Goal: Task Accomplishment & Management: Complete application form

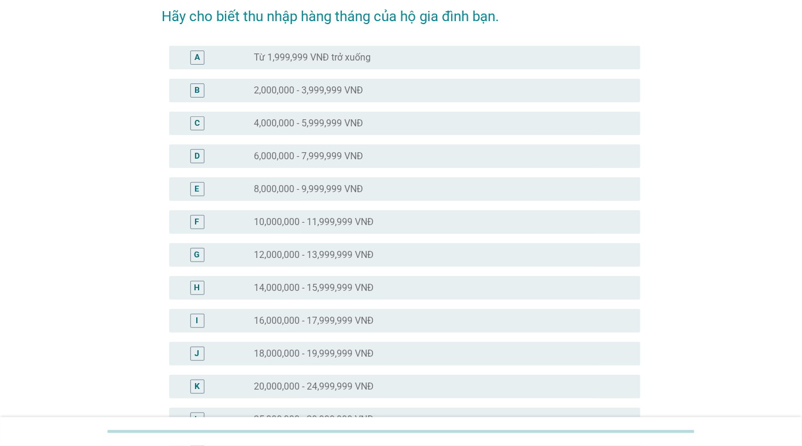
scroll to position [176, 0]
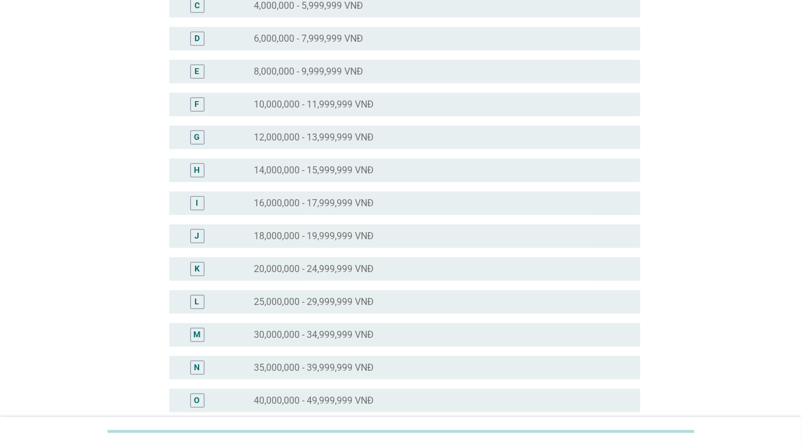
click at [287, 390] on div "O radio_button_unchecked 40,000,000 - 49,999,999 VNĐ" at bounding box center [404, 400] width 471 height 23
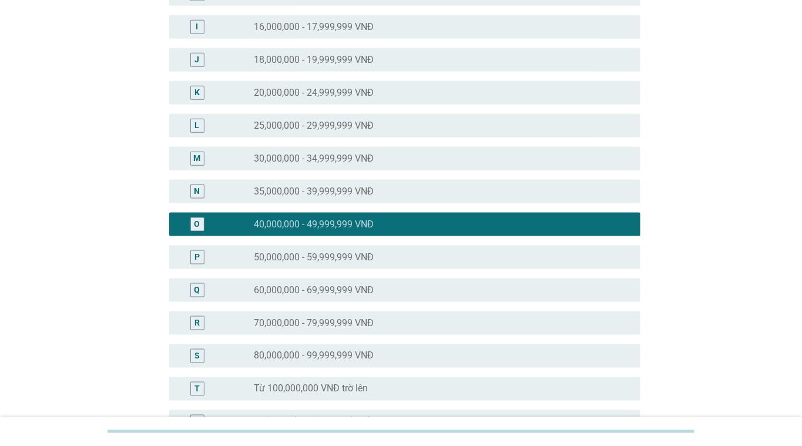
scroll to position [490, 0]
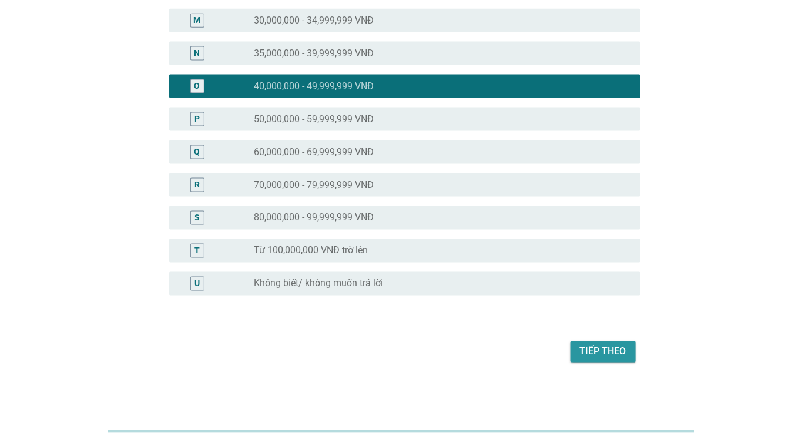
click at [592, 360] on button "Tiếp theo" at bounding box center [602, 351] width 65 height 21
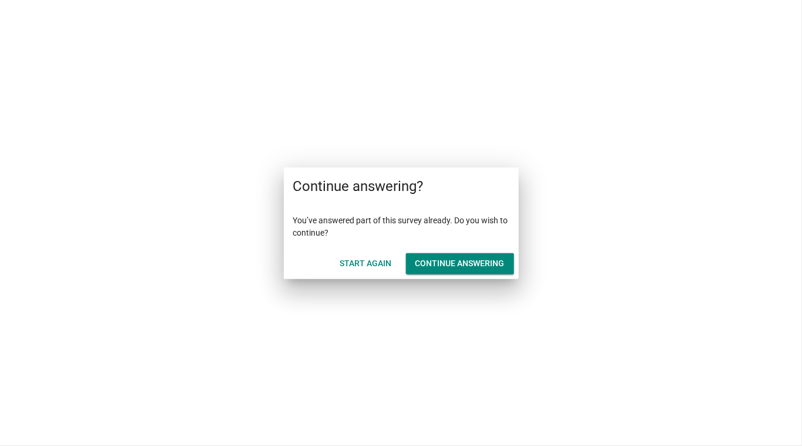
click at [454, 264] on div "Continue answering" at bounding box center [459, 263] width 89 height 12
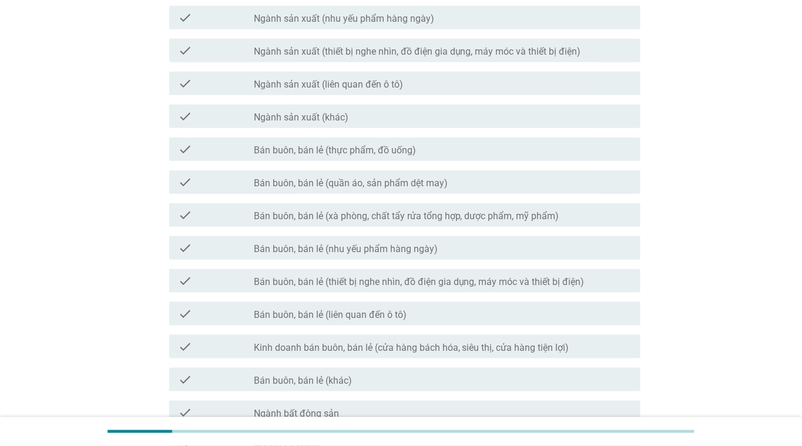
scroll to position [293, 0]
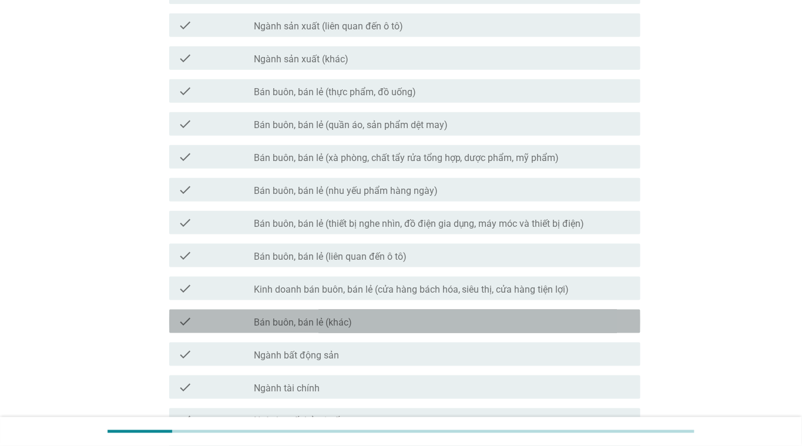
click at [360, 331] on div "check check_box_outline_blank Bán buôn, bán lẻ (khác)" at bounding box center [404, 321] width 471 height 23
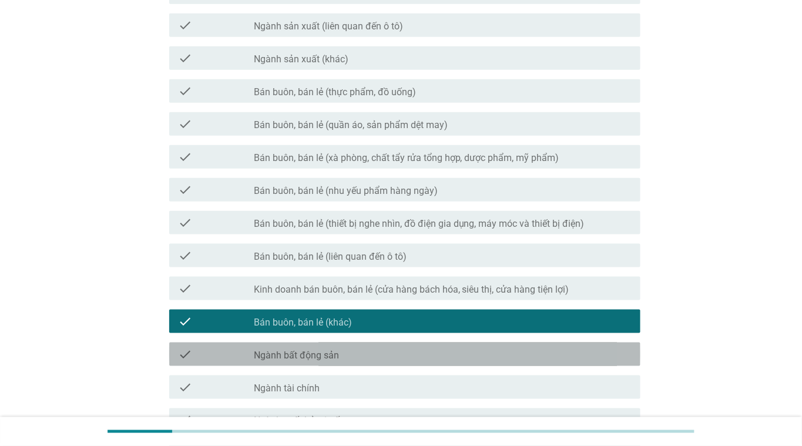
click at [353, 348] on div "check_box_outline_blank Ngành bất động sản" at bounding box center [442, 354] width 377 height 14
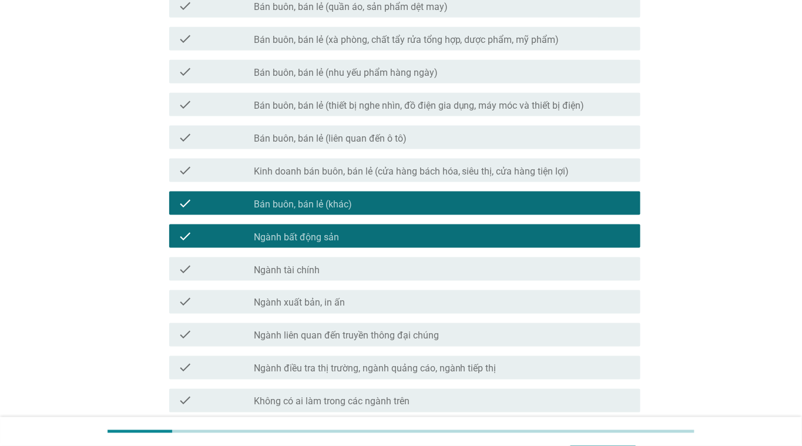
scroll to position [514, 0]
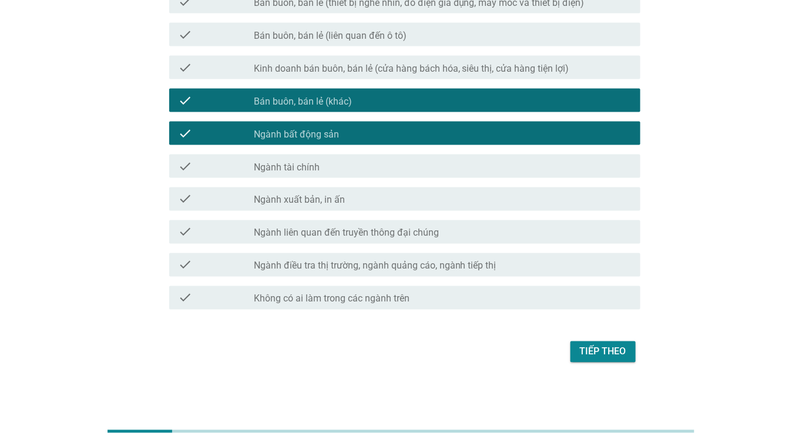
click at [605, 350] on div "Tiếp theo" at bounding box center [603, 352] width 46 height 14
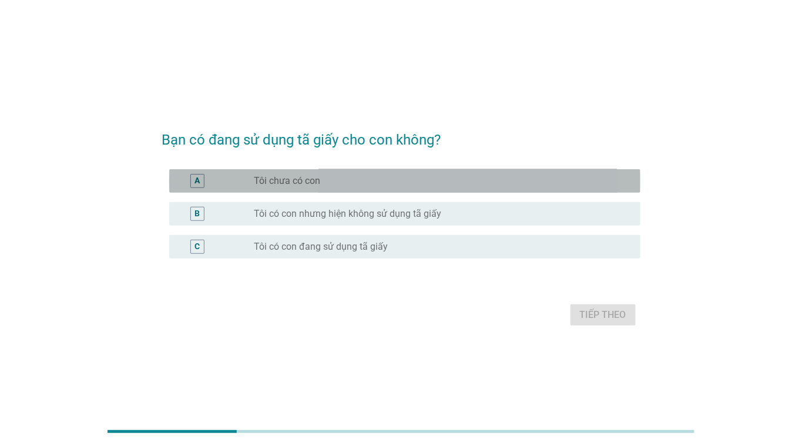
click at [297, 182] on label "Tôi chưa có con" at bounding box center [287, 181] width 66 height 12
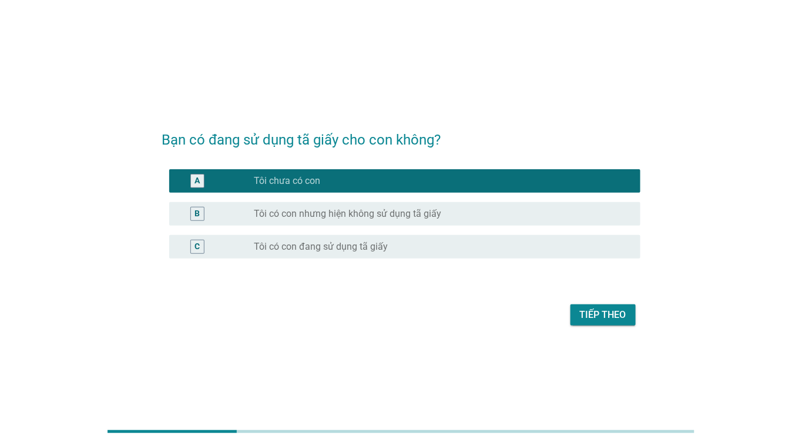
click at [593, 305] on button "Tiếp theo" at bounding box center [602, 314] width 65 height 21
